Goal: Find specific page/section: Find specific page/section

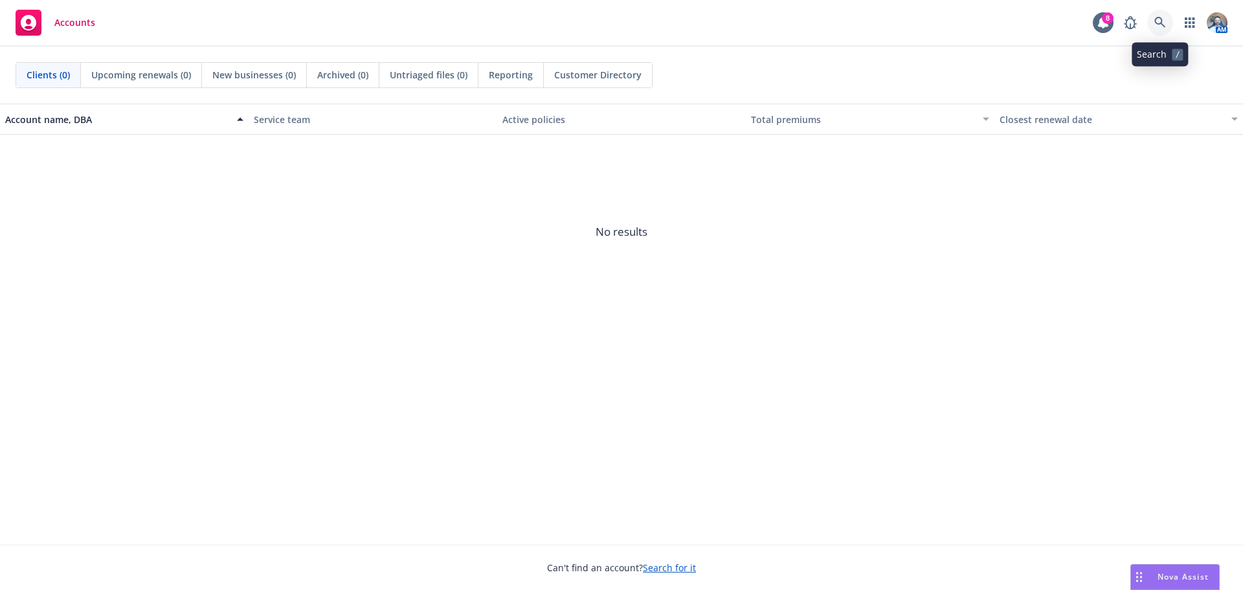
click at [1163, 28] on link at bounding box center [1160, 23] width 26 height 26
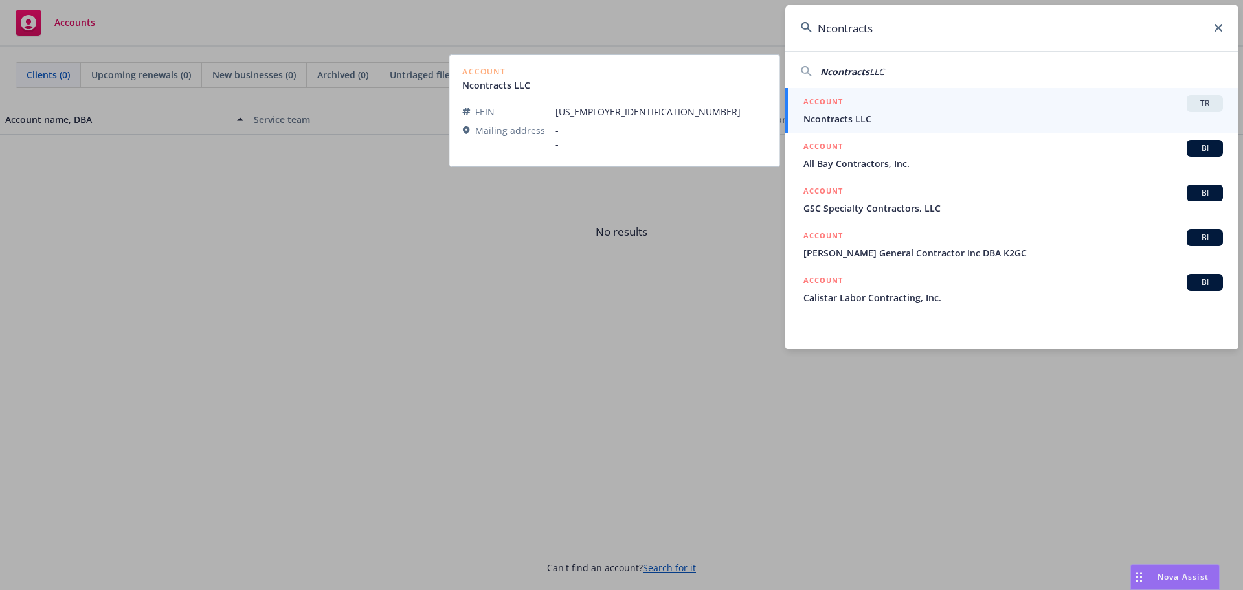
type input "Ncontracts"
click at [1112, 121] on span "Ncontracts LLC" at bounding box center [1014, 119] width 420 height 14
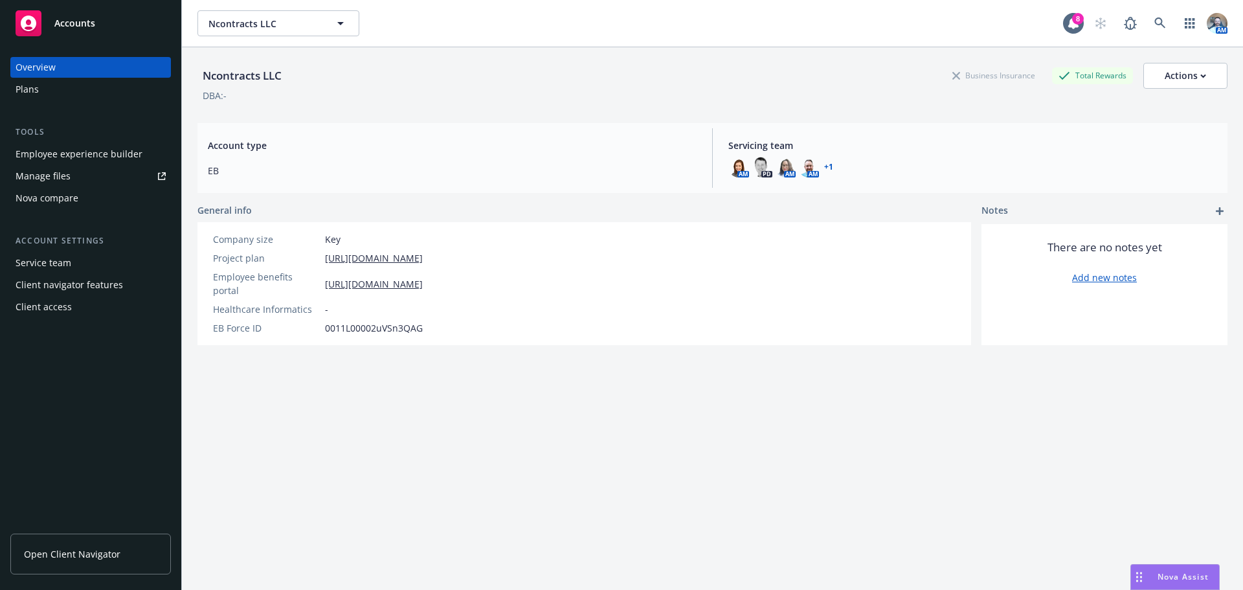
click at [73, 535] on link "Open Client Navigator" at bounding box center [90, 554] width 161 height 41
